Goal: Task Accomplishment & Management: Use online tool/utility

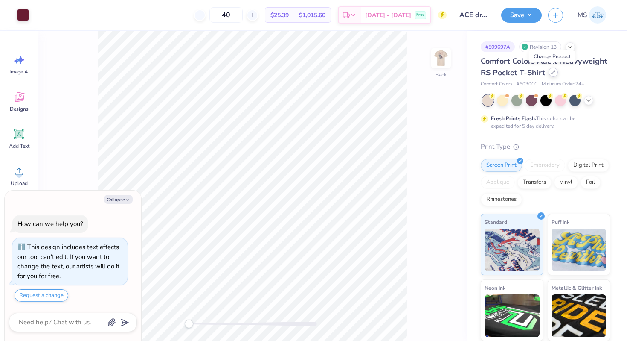
click at [553, 71] on icon at bounding box center [553, 72] width 4 height 4
type textarea "x"
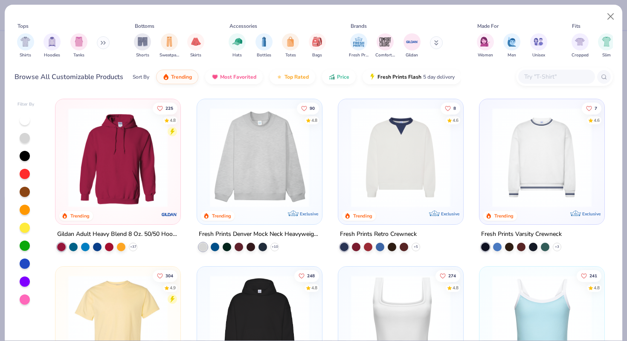
click at [528, 77] on input "text" at bounding box center [557, 77] width 66 height 10
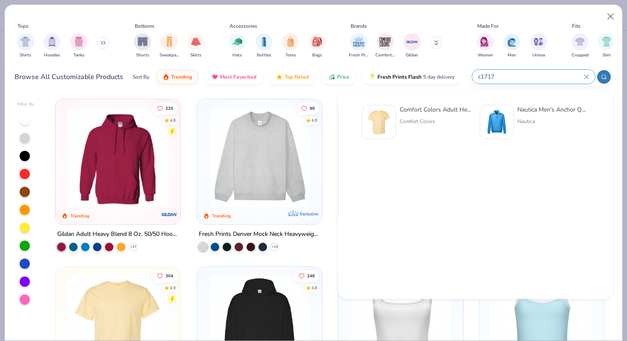
type input "c1717"
click at [416, 112] on div "Comfort Colors Adult Heavyweight T-Shirt" at bounding box center [436, 109] width 72 height 9
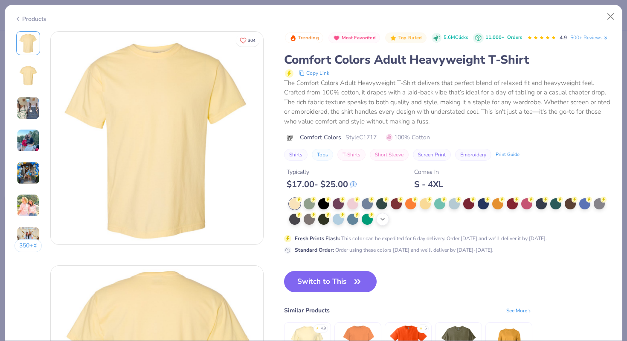
click at [382, 218] on icon at bounding box center [382, 219] width 7 height 7
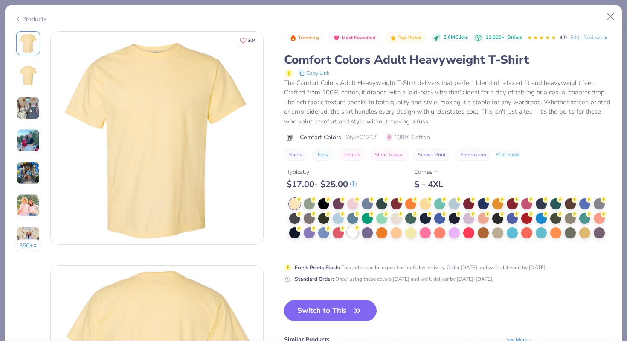
click at [352, 235] on div at bounding box center [352, 231] width 11 height 11
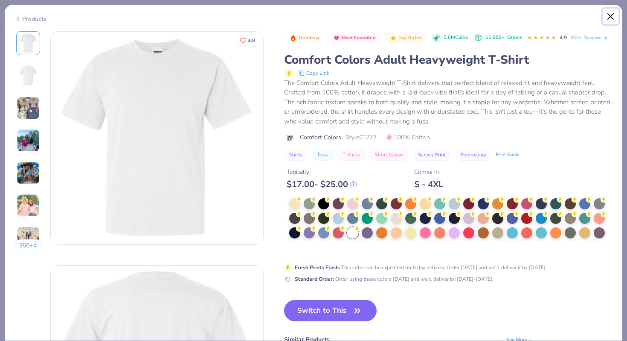
click at [613, 12] on button "Close" at bounding box center [611, 17] width 16 height 16
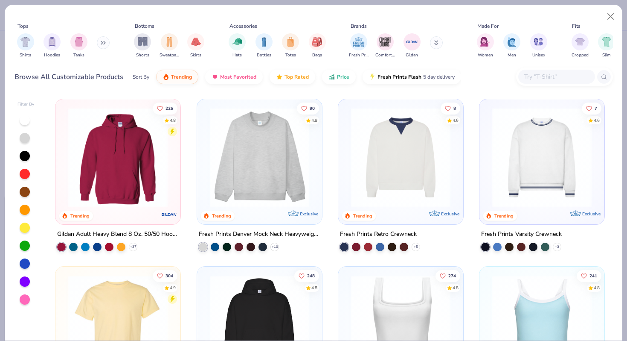
click at [525, 84] on div at bounding box center [564, 76] width 97 height 18
click at [119, 312] on img at bounding box center [118, 324] width 108 height 99
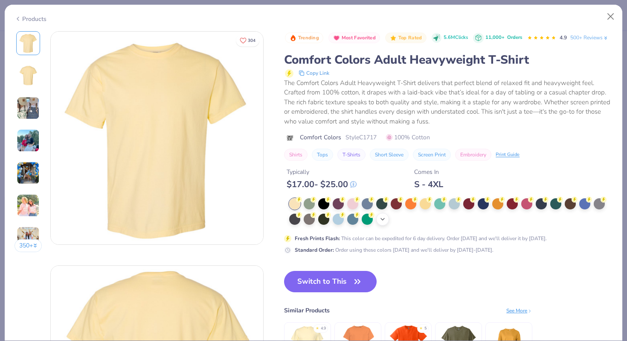
click at [385, 220] on icon at bounding box center [382, 219] width 7 height 7
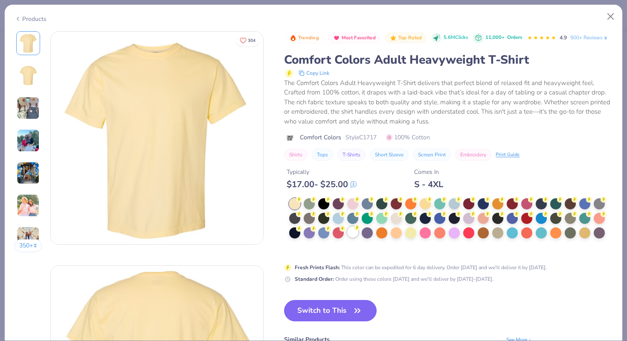
click at [354, 233] on div at bounding box center [352, 231] width 11 height 11
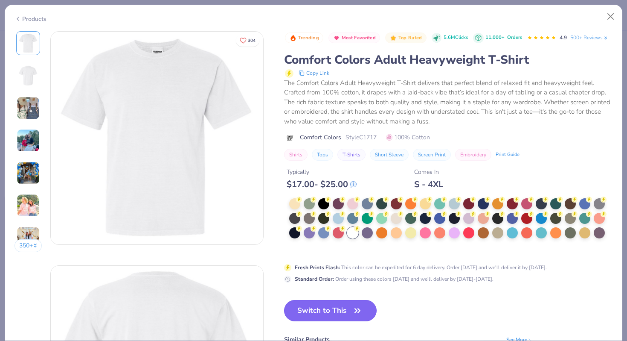
click at [350, 313] on button "Switch to This" at bounding box center [330, 310] width 93 height 21
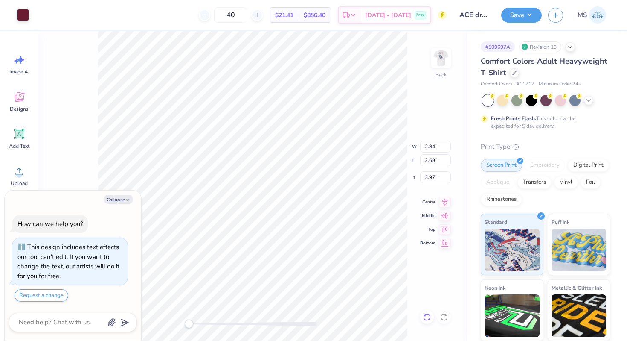
click at [426, 315] on icon at bounding box center [427, 316] width 9 height 9
click at [517, 19] on button "Save" at bounding box center [521, 13] width 41 height 15
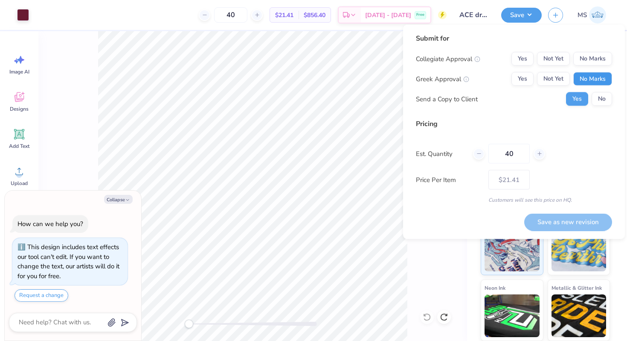
click at [599, 77] on button "No Marks" at bounding box center [593, 79] width 39 height 14
click at [531, 59] on button "Yes" at bounding box center [523, 59] width 22 height 14
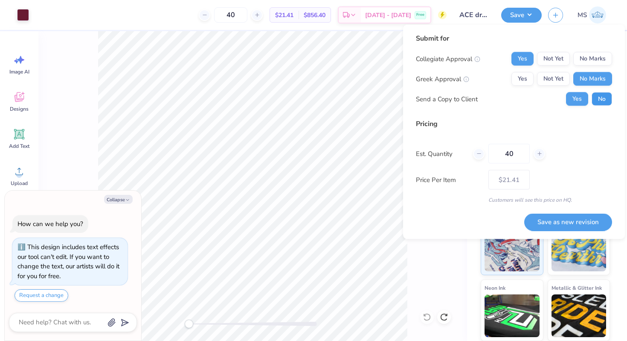
click at [599, 96] on button "No" at bounding box center [602, 99] width 20 height 14
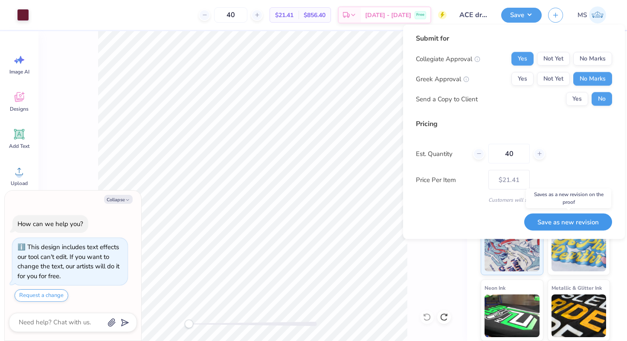
click at [575, 219] on button "Save as new revision" at bounding box center [569, 221] width 88 height 17
type textarea "x"
type input "– –"
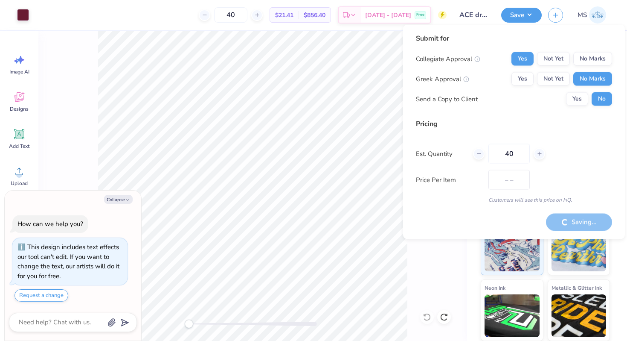
type textarea "x"
type input "$21.41"
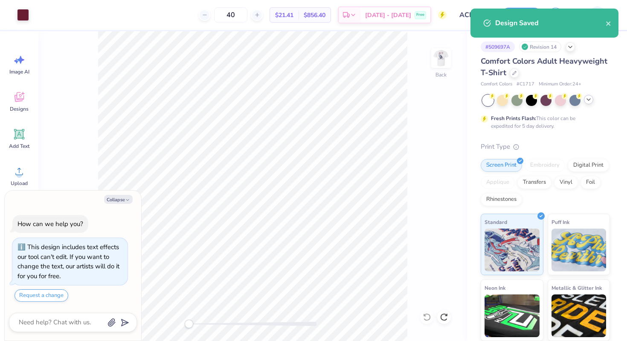
click at [590, 99] on polyline at bounding box center [588, 100] width 3 height 2
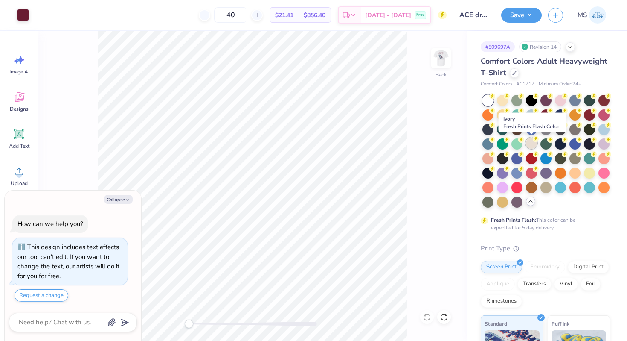
click at [531, 145] on div at bounding box center [531, 142] width 11 height 11
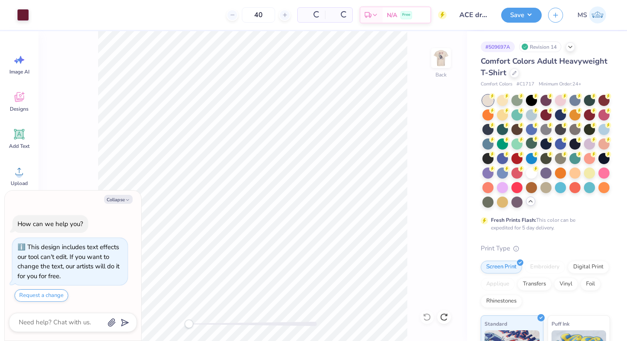
type textarea "x"
click at [248, 17] on input "40" at bounding box center [230, 14] width 33 height 15
type input "43"
type textarea "x"
type input "43"
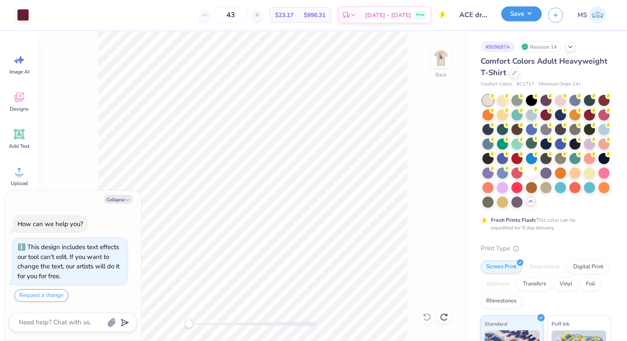
click at [512, 14] on button "Save" at bounding box center [521, 13] width 41 height 15
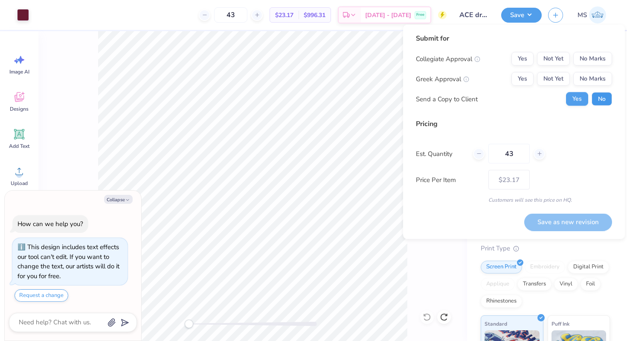
click at [596, 99] on button "No" at bounding box center [602, 99] width 20 height 14
click at [586, 80] on button "No Marks" at bounding box center [593, 79] width 39 height 14
click at [530, 57] on button "Yes" at bounding box center [523, 59] width 22 height 14
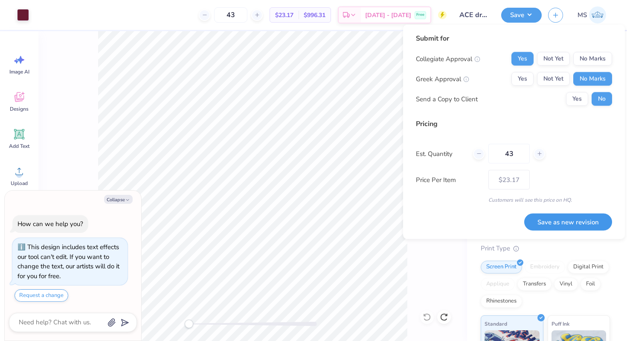
click at [574, 224] on button "Save as new revision" at bounding box center [569, 221] width 88 height 17
type textarea "x"
type input "– –"
type textarea "x"
type input "$23.17"
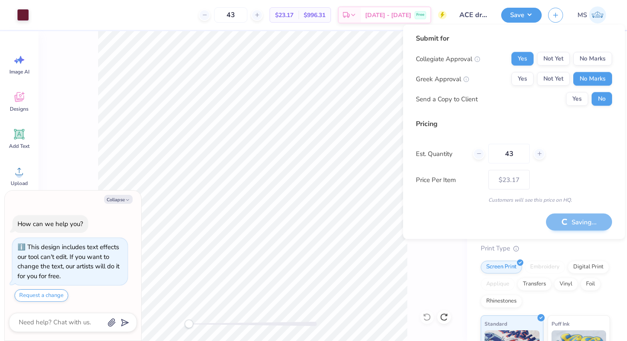
type textarea "x"
